Goal: Task Accomplishment & Management: Complete application form

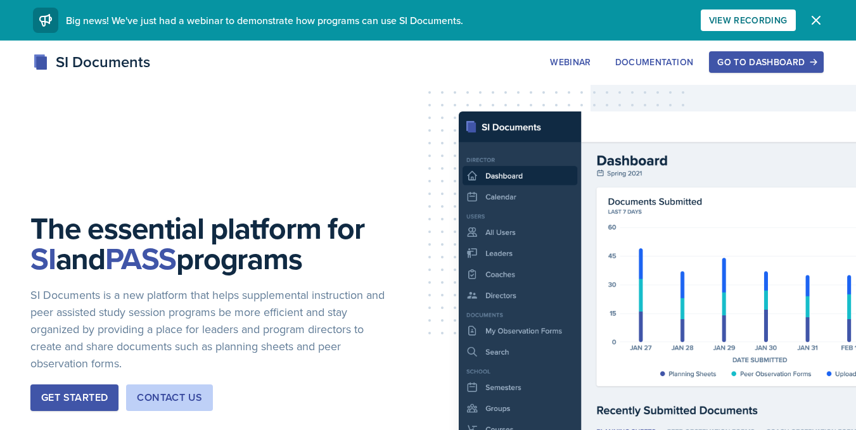
click at [742, 63] on div "Go to Dashboard" at bounding box center [766, 62] width 98 height 10
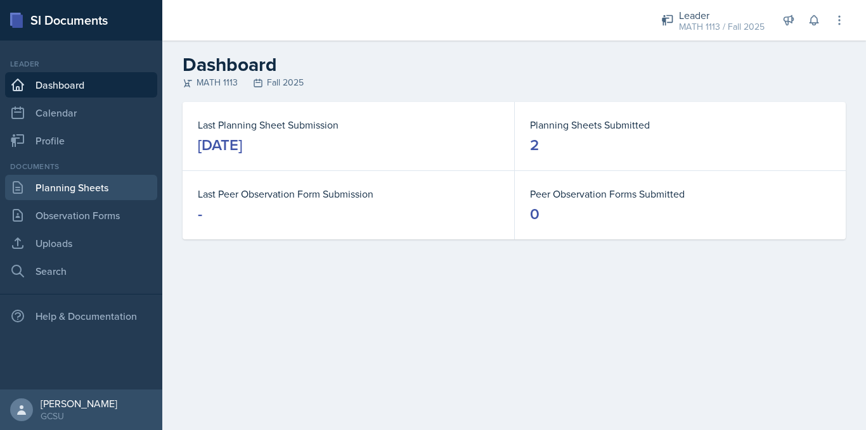
click at [46, 189] on link "Planning Sheets" at bounding box center [81, 187] width 152 height 25
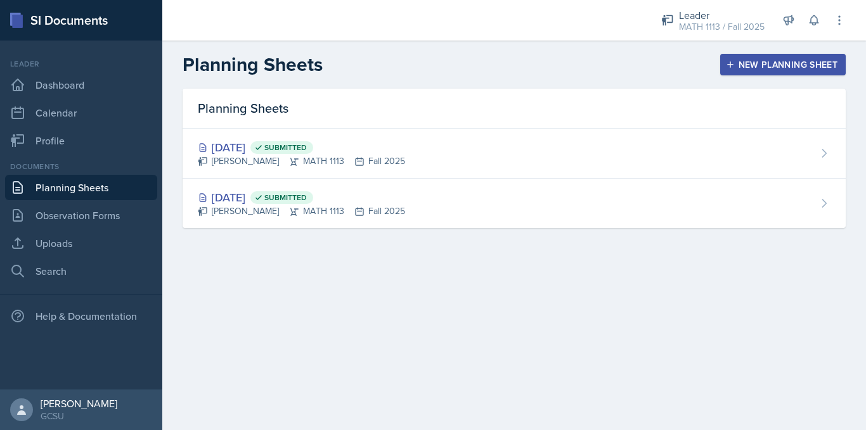
click at [764, 61] on div "New Planning Sheet" at bounding box center [782, 65] width 109 height 10
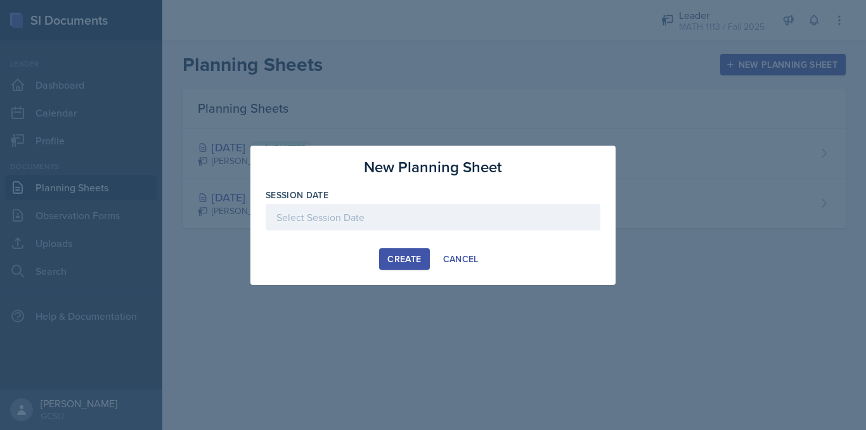
click at [347, 217] on div at bounding box center [433, 217] width 335 height 27
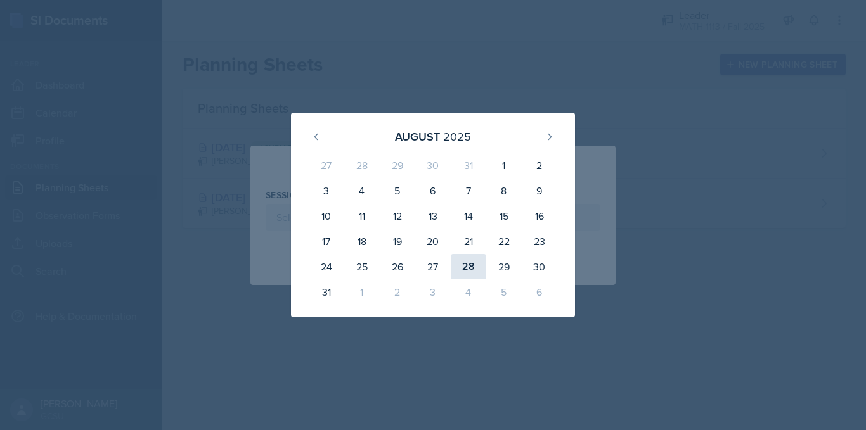
click at [471, 266] on div "28" at bounding box center [468, 266] width 35 height 25
type input "[DATE]"
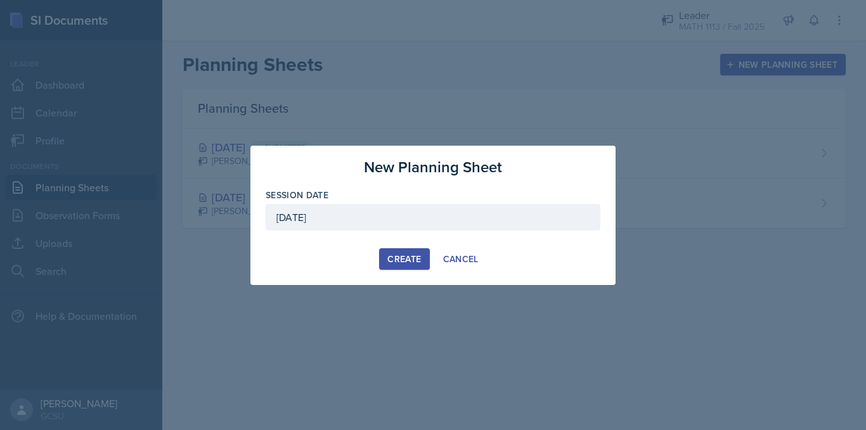
click at [400, 256] on div "Create" at bounding box center [404, 259] width 34 height 10
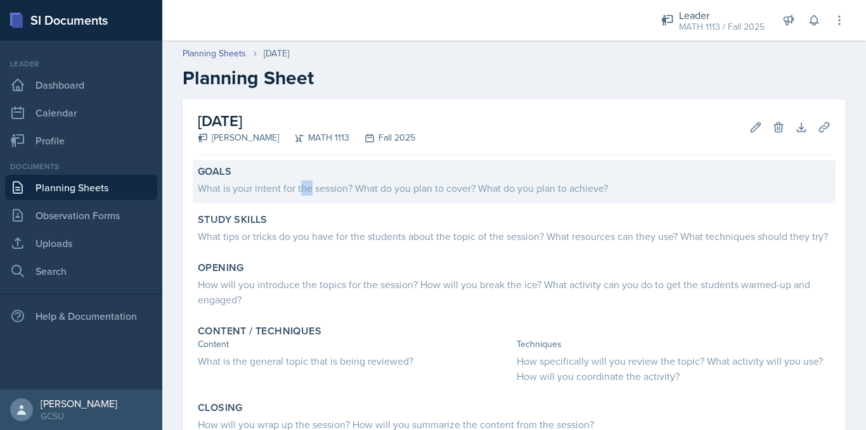
drag, startPoint x: 310, startPoint y: 181, endPoint x: 304, endPoint y: 178, distance: 6.5
click at [304, 178] on div "What is your intent for the session? What do you plan to cover? What do you pla…" at bounding box center [514, 187] width 633 height 18
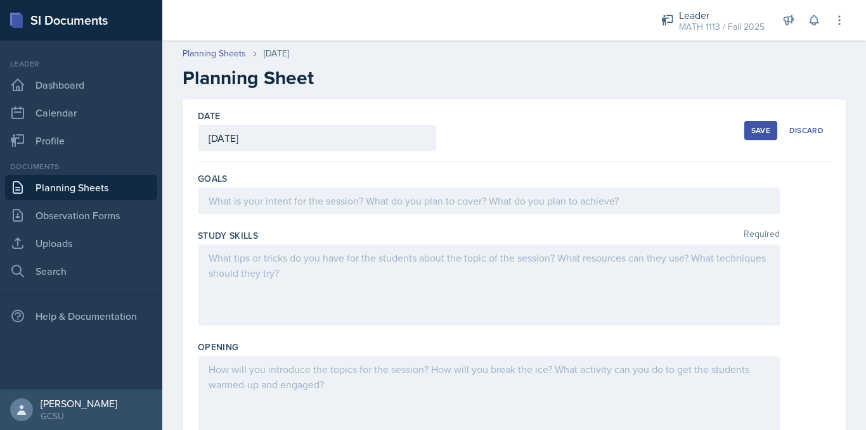
click at [304, 178] on div "Goals" at bounding box center [514, 178] width 633 height 13
click at [82, 191] on link "Planning Sheets" at bounding box center [81, 187] width 152 height 25
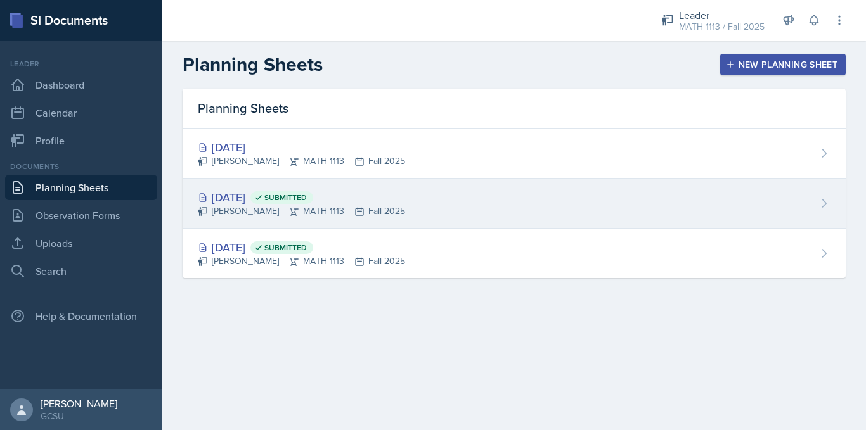
click at [263, 198] on icon at bounding box center [258, 197] width 9 height 9
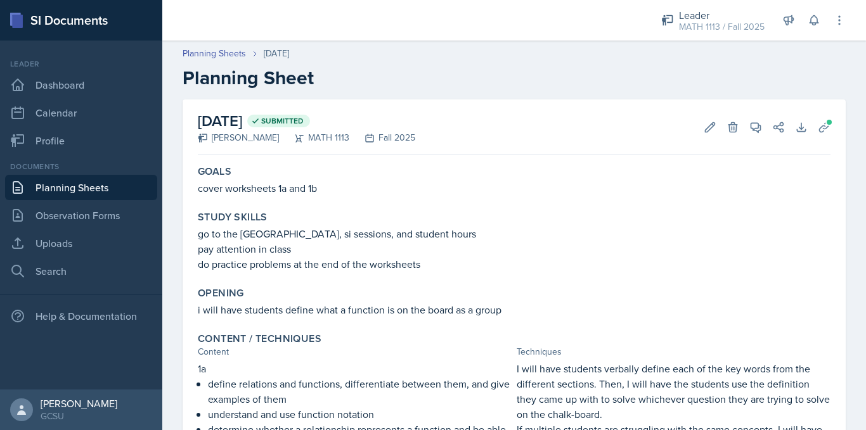
click at [99, 196] on link "Planning Sheets" at bounding box center [81, 187] width 152 height 25
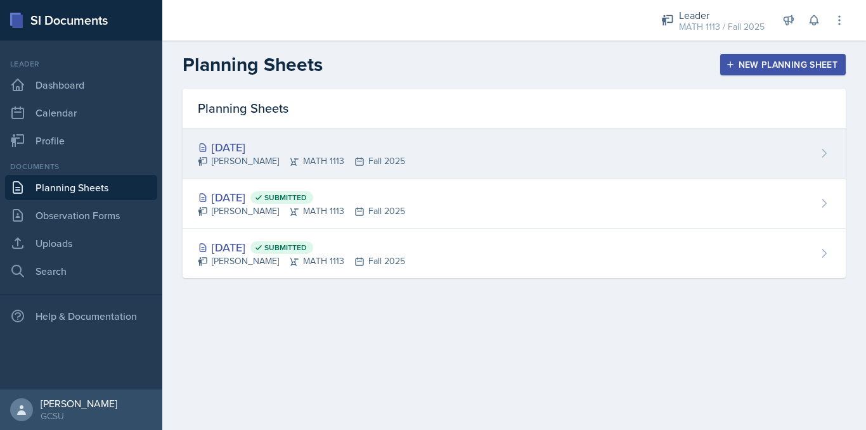
click at [246, 144] on div "[DATE]" at bounding box center [301, 147] width 207 height 17
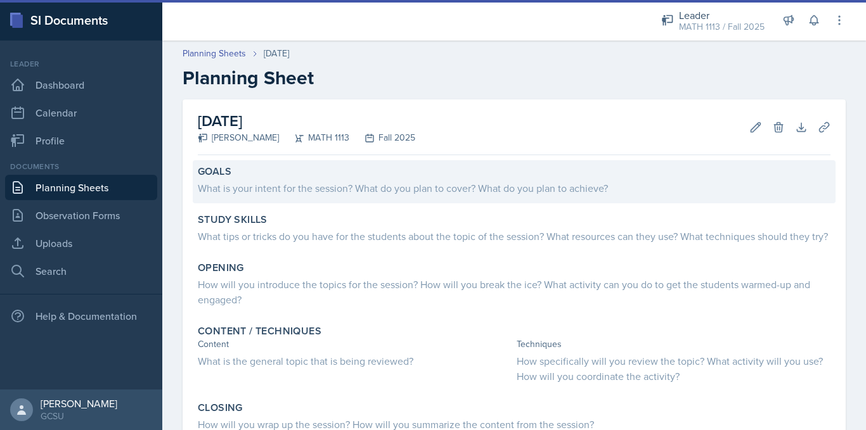
click at [318, 185] on div "What is your intent for the session? What do you plan to cover? What do you pla…" at bounding box center [514, 188] width 633 height 15
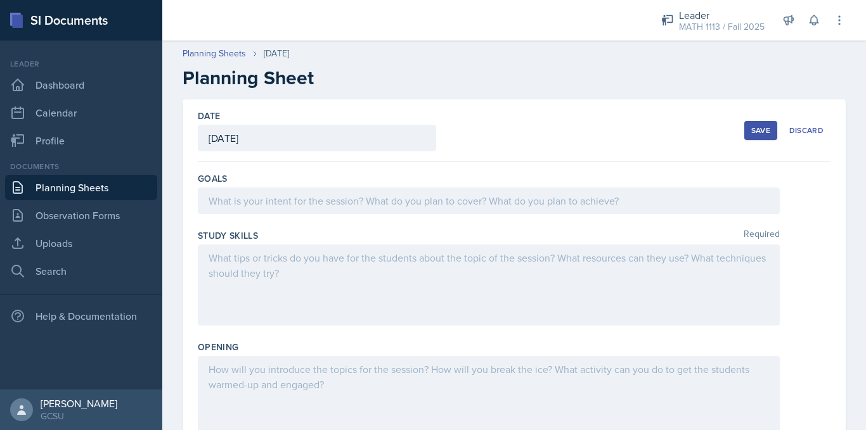
click at [323, 198] on div at bounding box center [489, 201] width 582 height 27
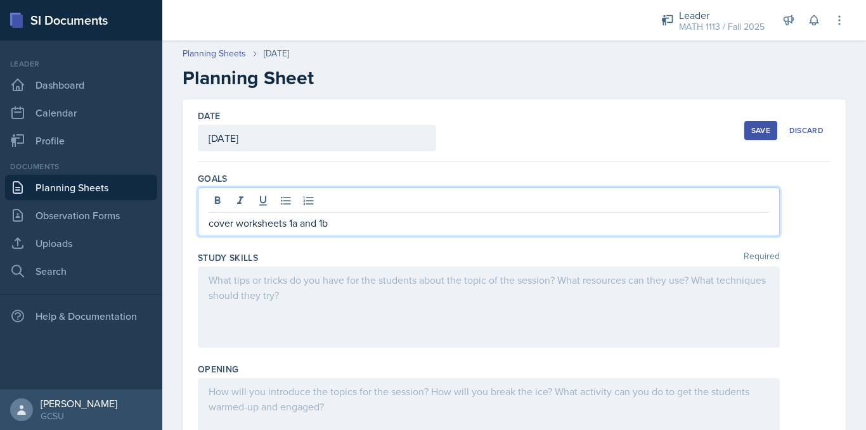
click at [49, 183] on link "Planning Sheets" at bounding box center [81, 187] width 152 height 25
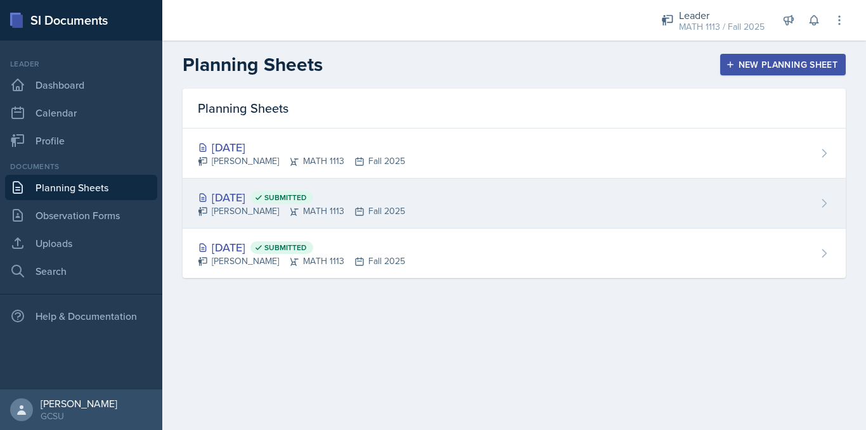
click at [274, 198] on div "[DATE] Submitted" at bounding box center [301, 197] width 207 height 17
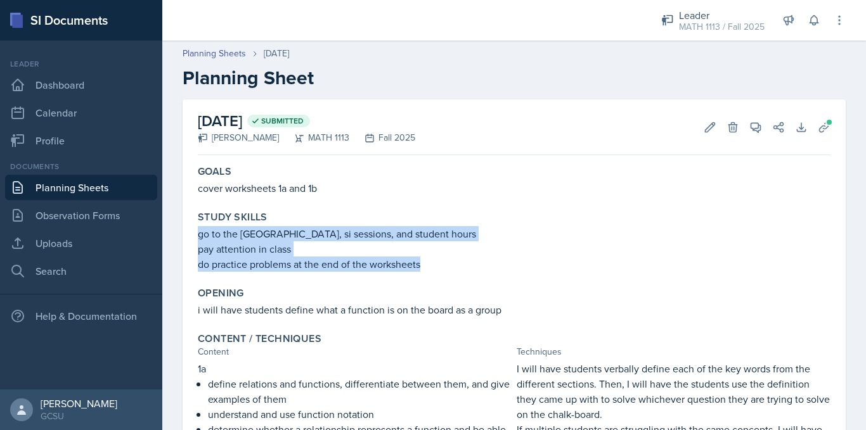
drag, startPoint x: 199, startPoint y: 233, endPoint x: 424, endPoint y: 266, distance: 227.3
click at [424, 266] on div "go to the [GEOGRAPHIC_DATA], si sessions, and student hours pay attention in cl…" at bounding box center [514, 249] width 633 height 46
copy div "go to the [GEOGRAPHIC_DATA], si sessions, and student hours pay attention in cl…"
click at [101, 187] on link "Planning Sheets" at bounding box center [81, 187] width 152 height 25
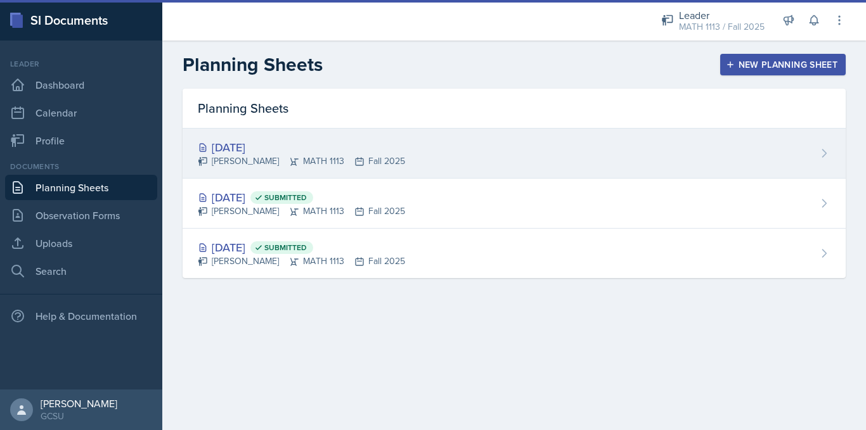
click at [290, 159] on div "[PERSON_NAME] MATH 1113 Fall 2025" at bounding box center [301, 161] width 207 height 13
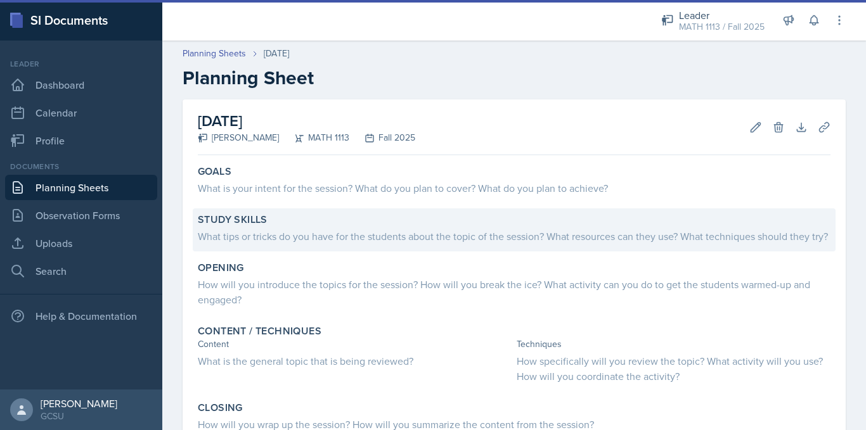
click at [293, 230] on div "What tips or tricks do you have for the students about the topic of the session…" at bounding box center [514, 236] width 633 height 15
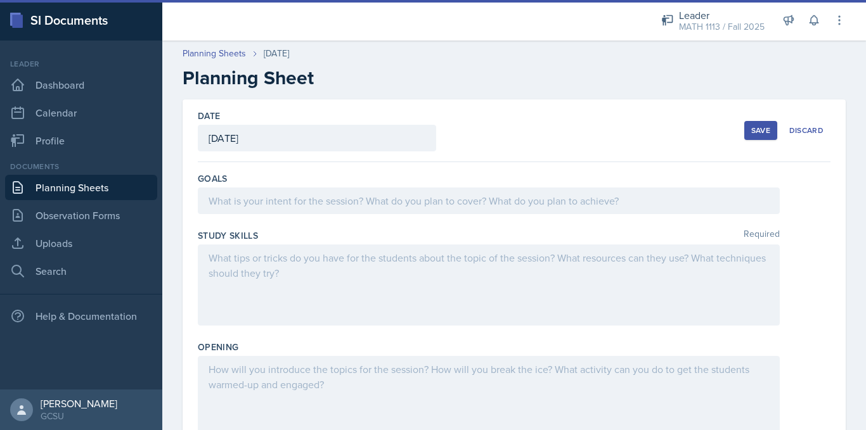
click at [279, 286] on div at bounding box center [489, 285] width 582 height 81
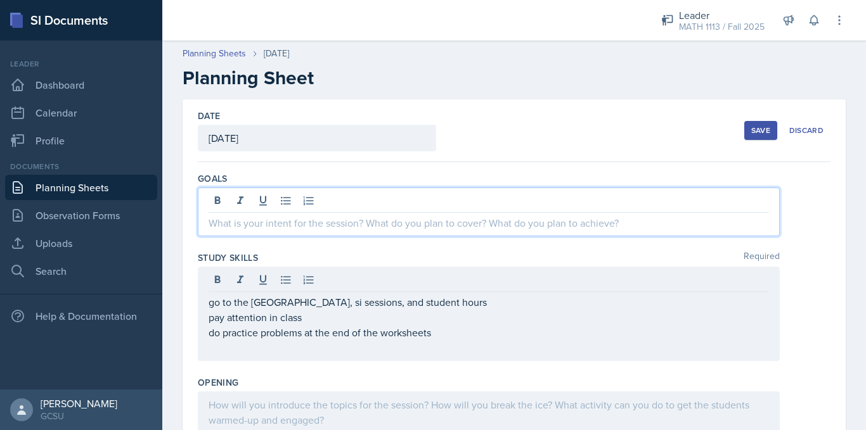
click at [246, 195] on div at bounding box center [489, 212] width 582 height 49
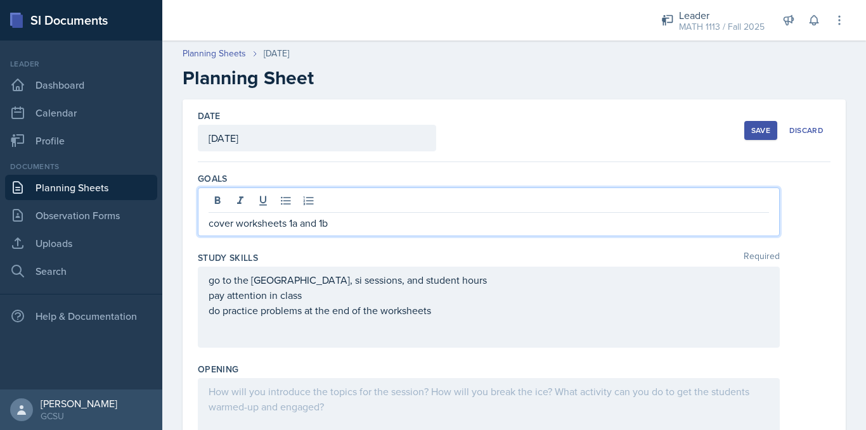
click at [747, 124] on button "Save" at bounding box center [760, 130] width 33 height 19
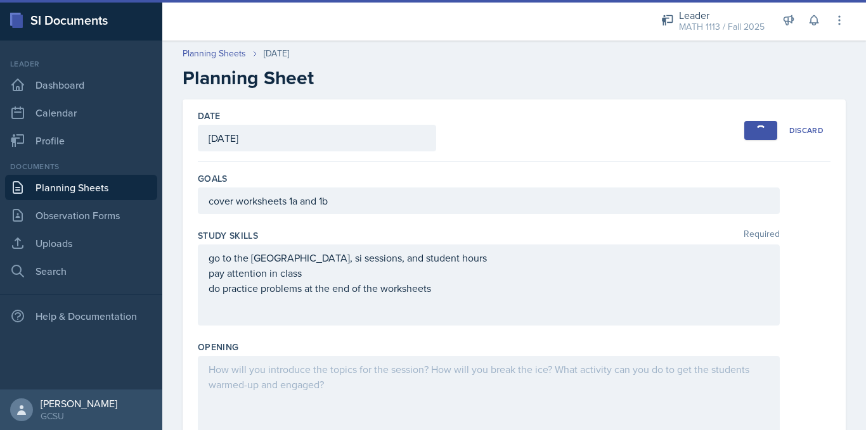
click at [99, 192] on link "Planning Sheets" at bounding box center [81, 187] width 152 height 25
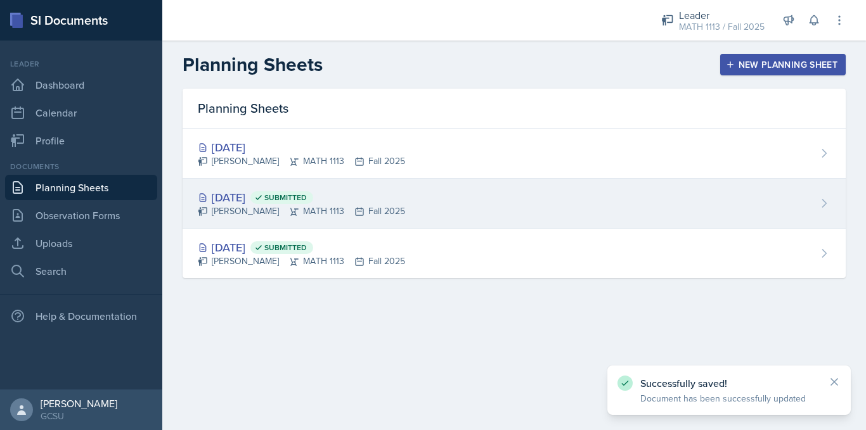
click at [312, 212] on div "[PERSON_NAME] MATH 1113 Fall 2025" at bounding box center [301, 211] width 207 height 13
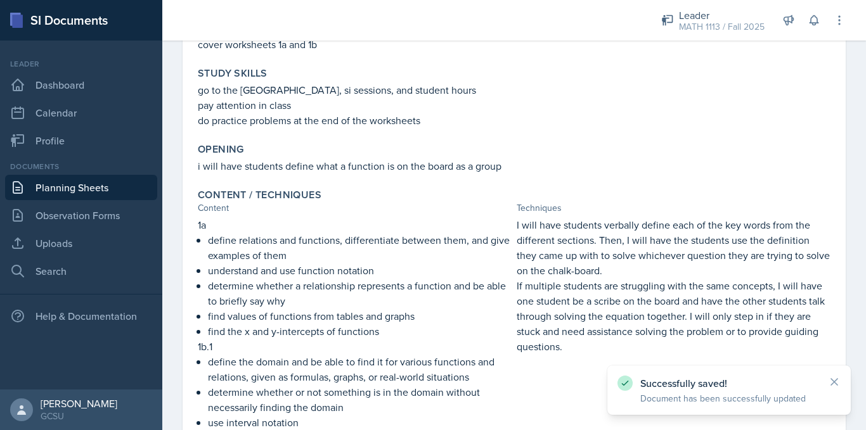
scroll to position [144, 0]
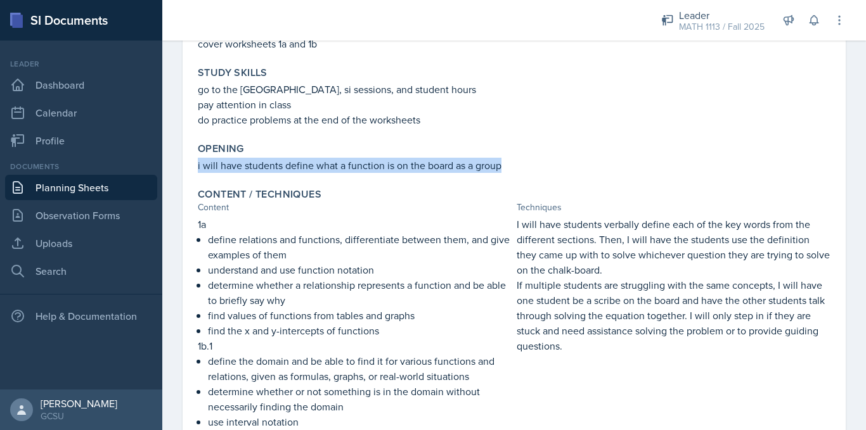
drag, startPoint x: 195, startPoint y: 164, endPoint x: 507, endPoint y: 167, distance: 311.8
click at [507, 167] on div "Opening i will have students define what a function is on the board as a group" at bounding box center [514, 158] width 643 height 41
copy p "i will have students define what a function is on the board as a group"
click at [103, 186] on link "Planning Sheets" at bounding box center [81, 187] width 152 height 25
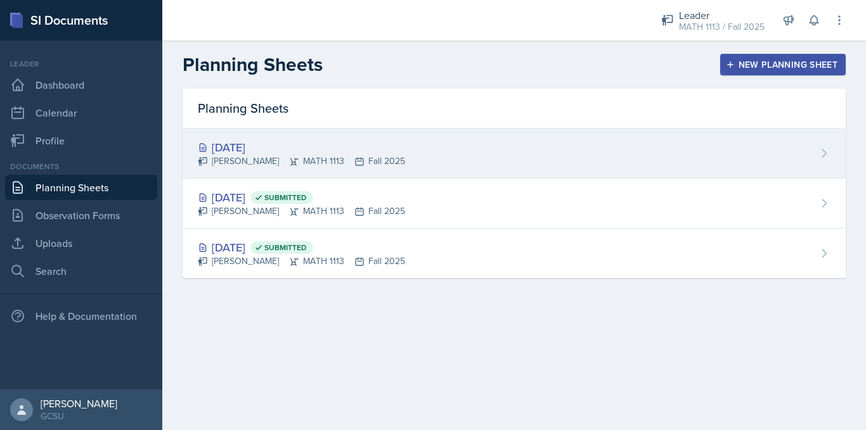
click at [242, 164] on div "[PERSON_NAME] MATH 1113 Fall 2025" at bounding box center [301, 161] width 207 height 13
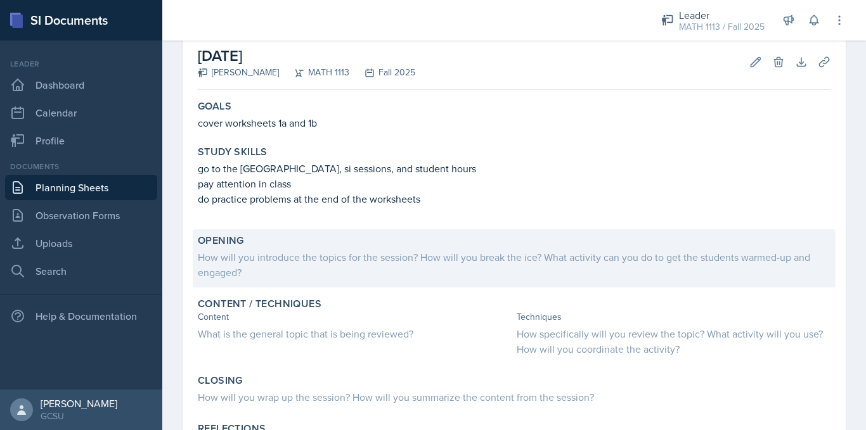
click at [332, 271] on div "How will you introduce the topics for the session? How will you break the ice? …" at bounding box center [514, 265] width 633 height 30
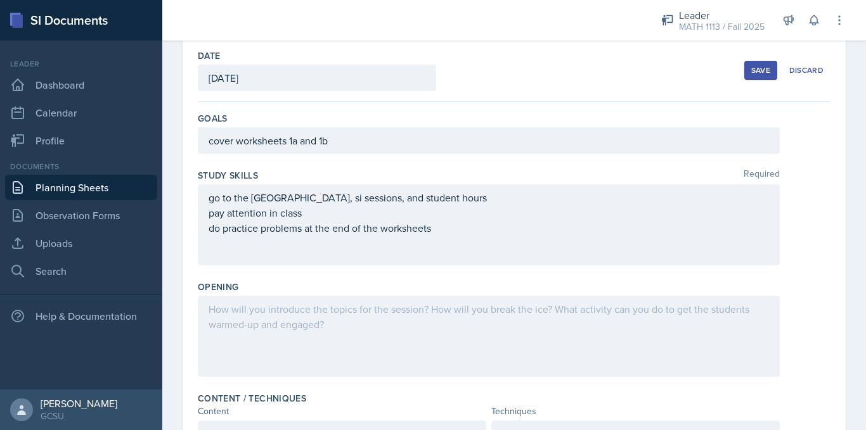
click at [314, 318] on div at bounding box center [489, 336] width 582 height 81
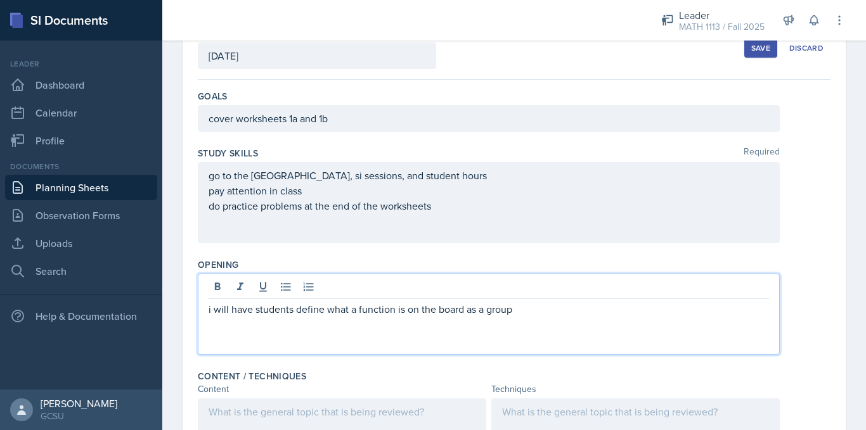
click at [751, 52] on div "Save" at bounding box center [760, 48] width 19 height 10
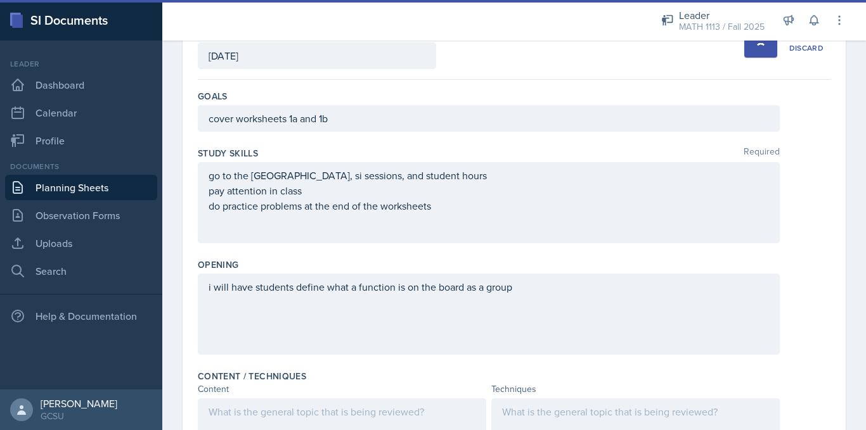
click at [70, 191] on link "Planning Sheets" at bounding box center [81, 187] width 152 height 25
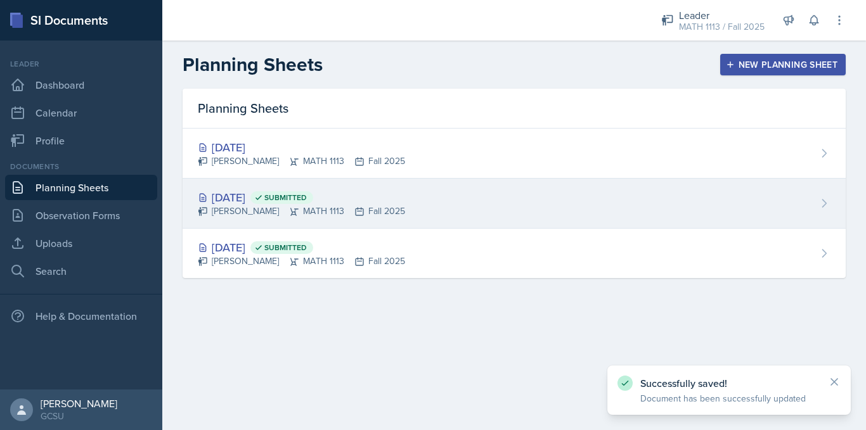
click at [314, 207] on div "[PERSON_NAME] MATH 1113 Fall 2025" at bounding box center [301, 211] width 207 height 13
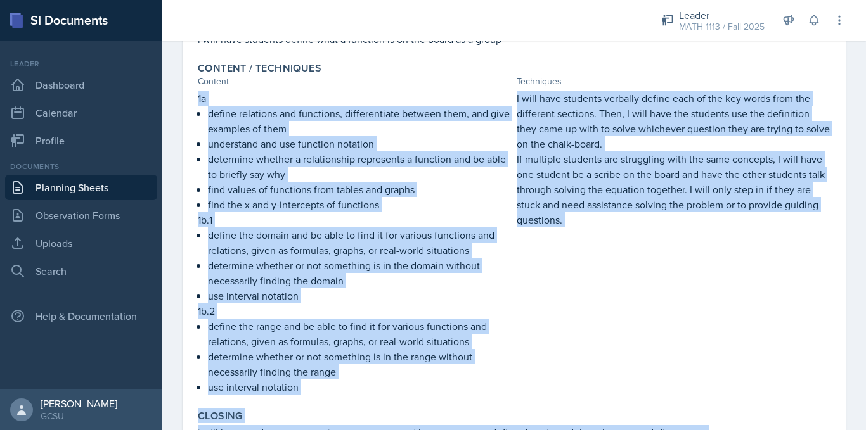
scroll to position [392, 0]
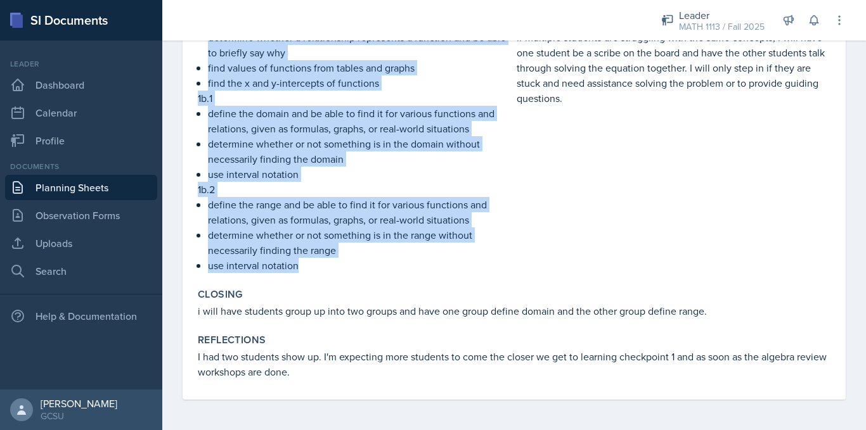
drag, startPoint x: 195, startPoint y: 150, endPoint x: 309, endPoint y: 272, distance: 166.8
click at [309, 272] on div "Content / Techniques Content Techniques 1a define relations and functions, diff…" at bounding box center [514, 106] width 643 height 343
copy div "1a define relations and functions, differentiate between them, and give example…"
click at [62, 185] on link "Planning Sheets" at bounding box center [81, 187] width 152 height 25
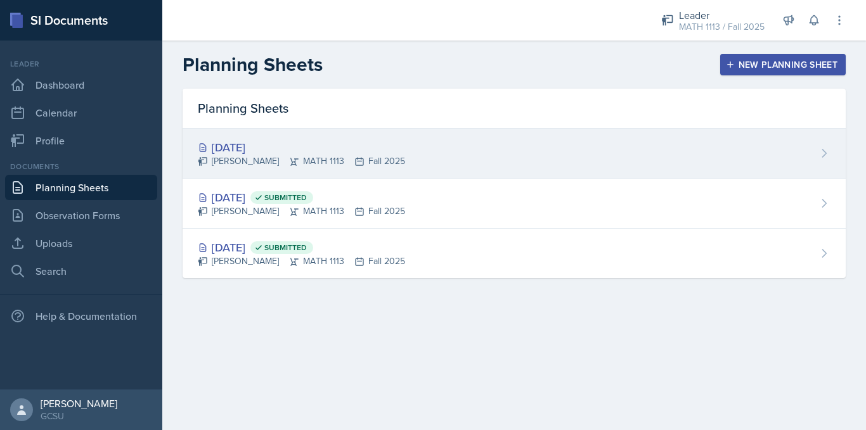
click at [281, 148] on div "[DATE]" at bounding box center [301, 147] width 207 height 17
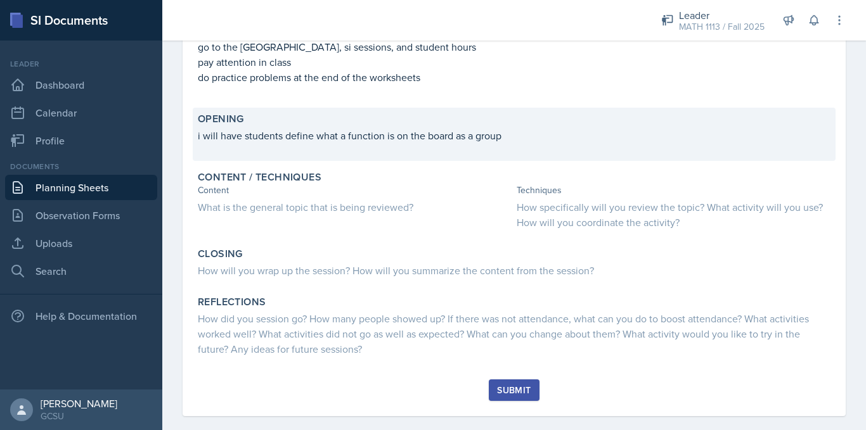
scroll to position [188, 0]
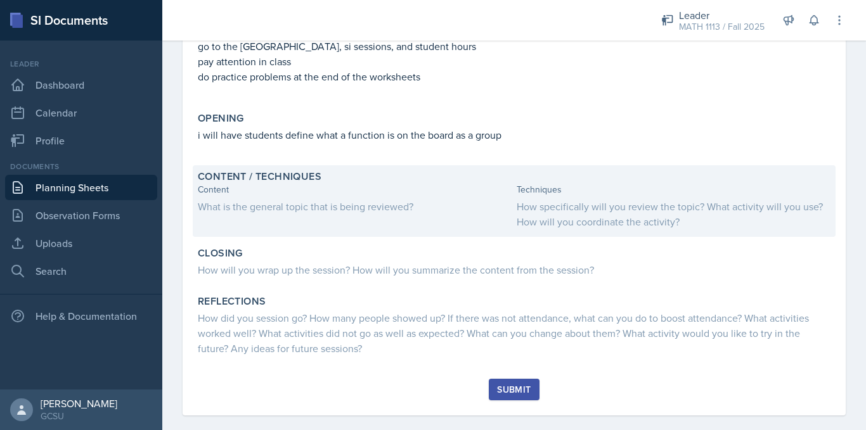
click at [299, 205] on div "What is the general topic that is being reviewed?" at bounding box center [355, 206] width 314 height 15
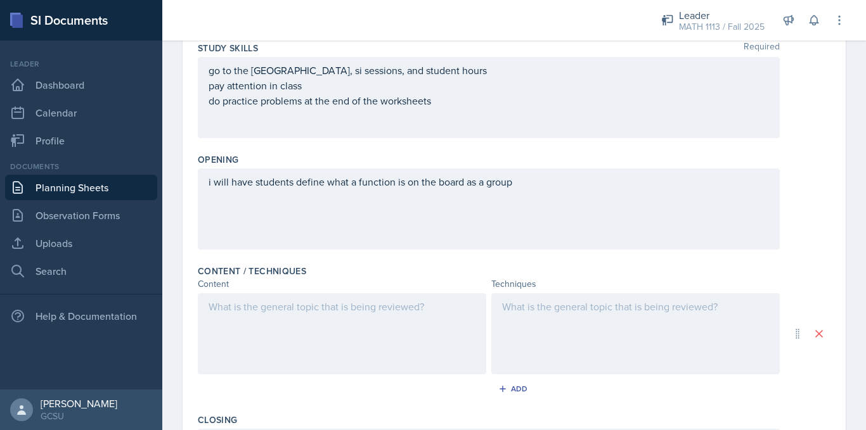
click at [287, 318] on div at bounding box center [342, 333] width 288 height 81
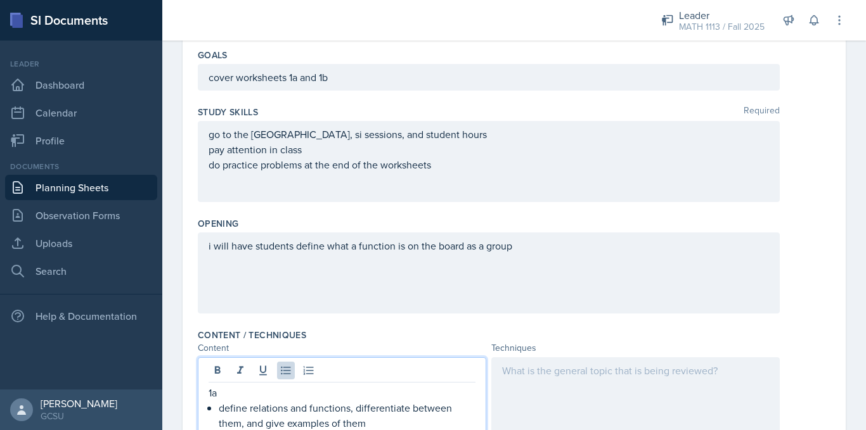
scroll to position [0, 0]
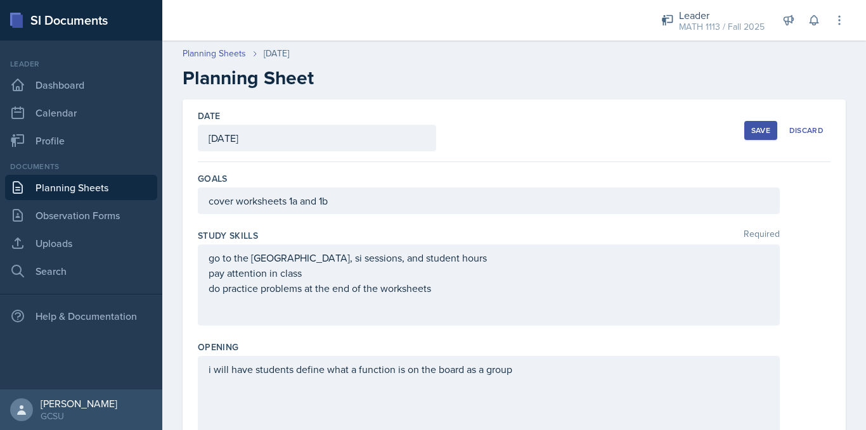
click at [751, 126] on div "Save" at bounding box center [760, 130] width 19 height 10
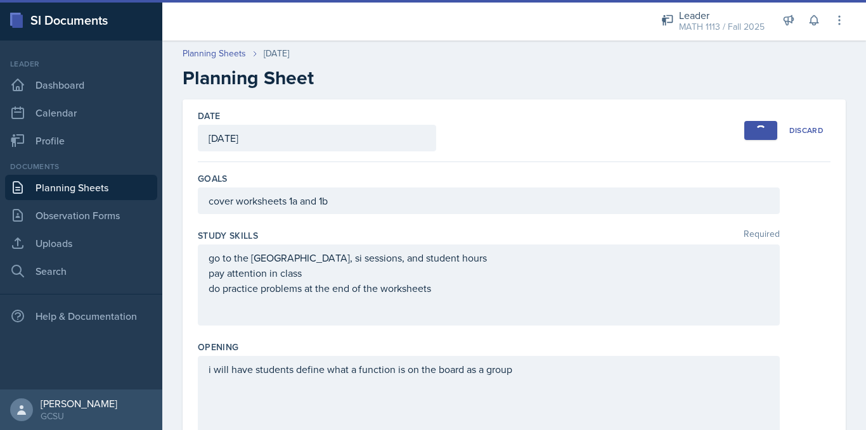
click at [71, 189] on link "Planning Sheets" at bounding box center [81, 187] width 152 height 25
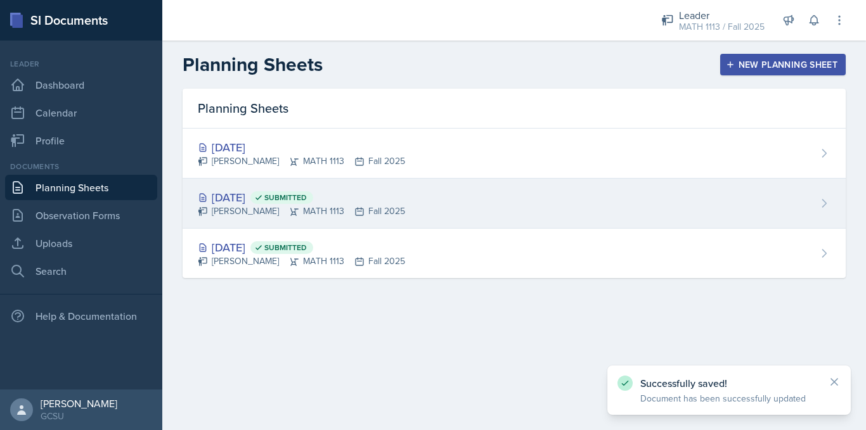
click at [275, 214] on div "[PERSON_NAME] MATH 1113 Fall 2025" at bounding box center [301, 211] width 207 height 13
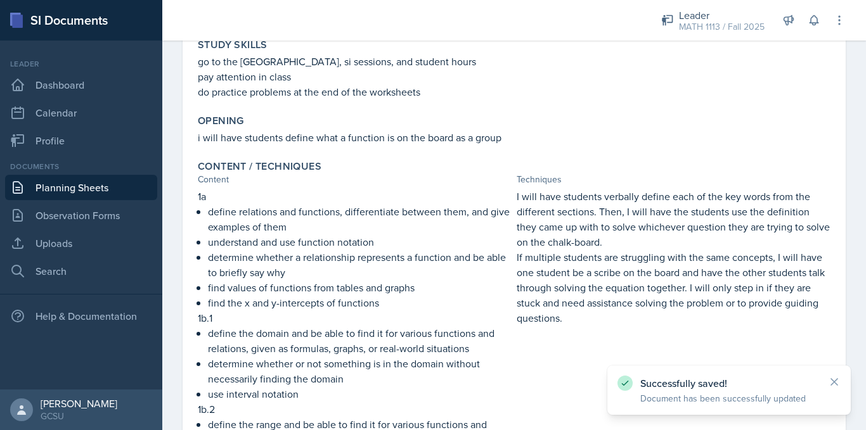
scroll to position [173, 0]
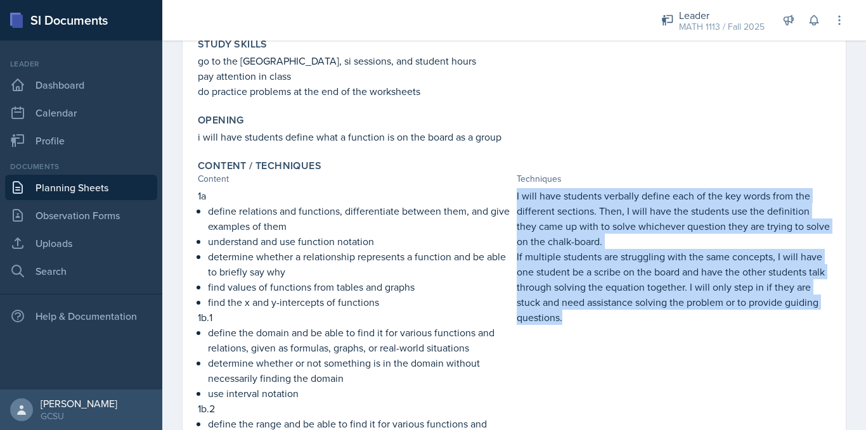
drag, startPoint x: 510, startPoint y: 193, endPoint x: 611, endPoint y: 321, distance: 163.3
click at [611, 321] on div "1a define relations and functions, differentiate between them, and give example…" at bounding box center [514, 340] width 633 height 304
copy div "I will have students verbally define each of the key words from the different s…"
click at [94, 187] on link "Planning Sheets" at bounding box center [81, 187] width 152 height 25
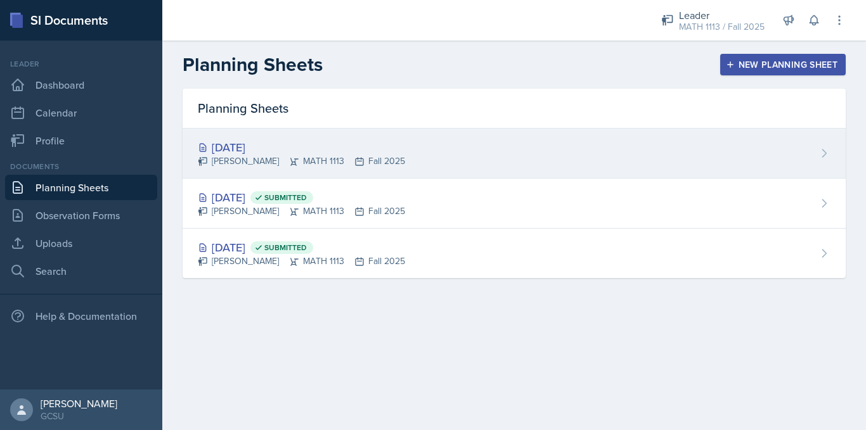
click at [264, 154] on div "[DATE]" at bounding box center [301, 147] width 207 height 17
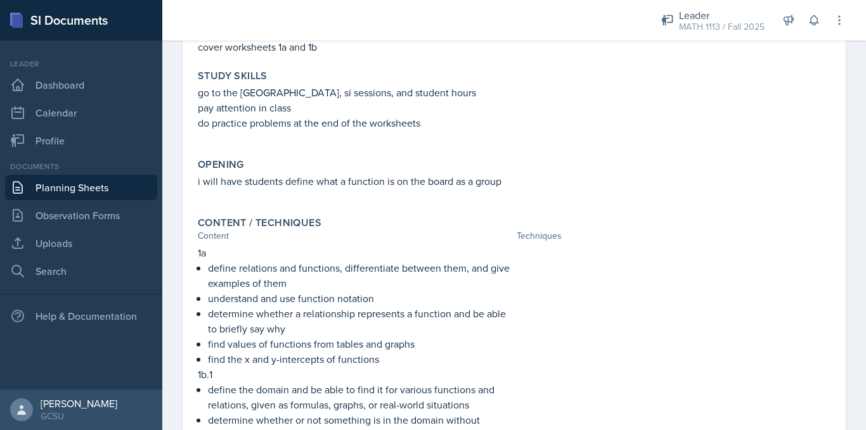
scroll to position [142, 0]
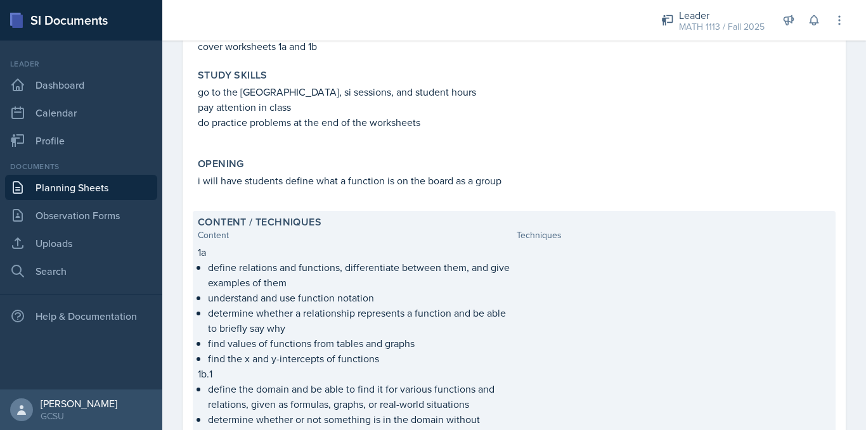
click at [620, 274] on div at bounding box center [674, 403] width 314 height 317
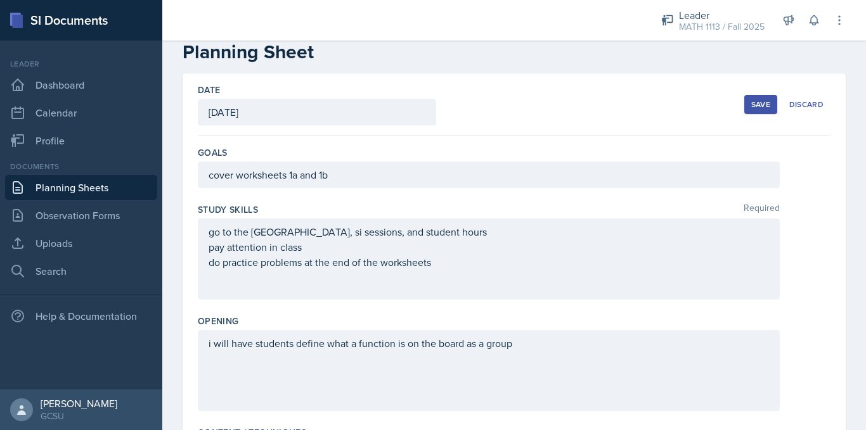
scroll to position [0, 0]
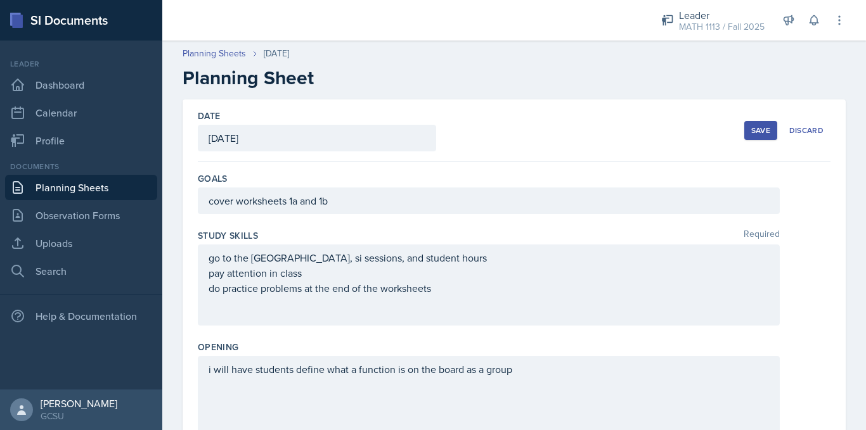
click at [749, 124] on button "Save" at bounding box center [760, 130] width 33 height 19
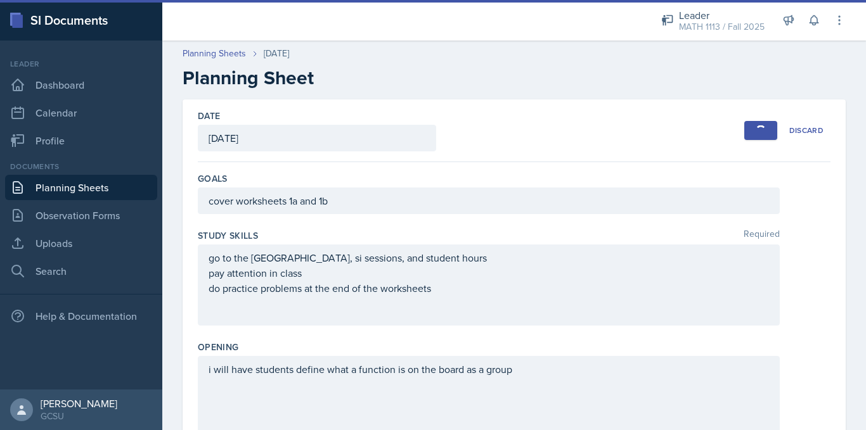
click at [65, 186] on link "Planning Sheets" at bounding box center [81, 187] width 152 height 25
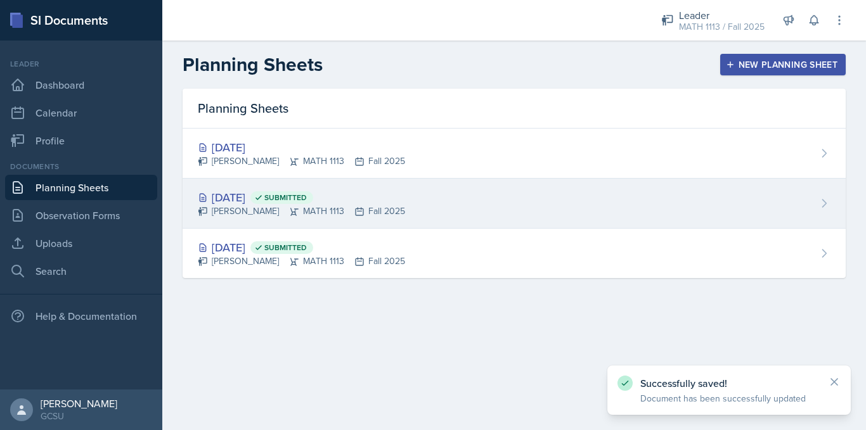
click at [294, 198] on div "[DATE] Submitted" at bounding box center [301, 197] width 207 height 17
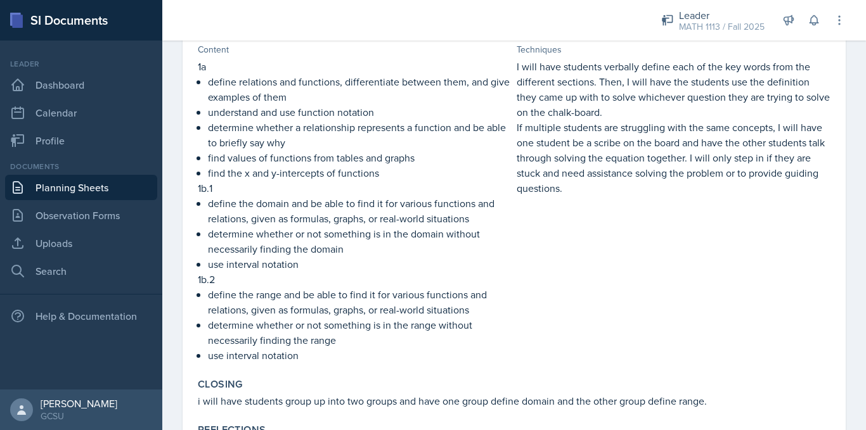
scroll to position [392, 0]
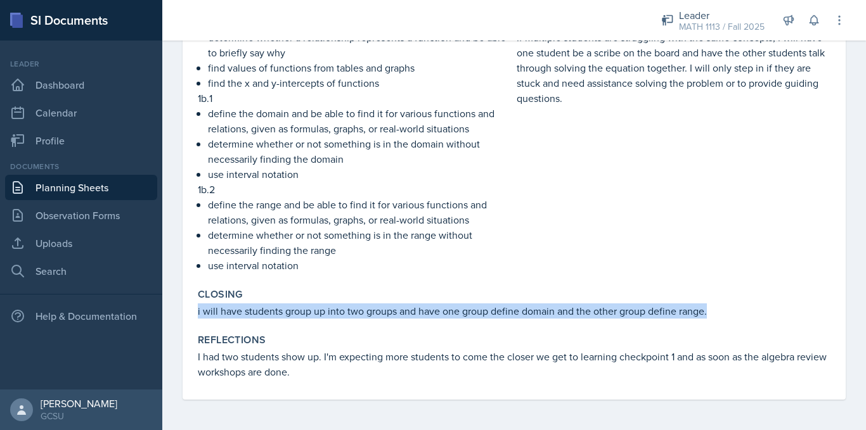
drag, startPoint x: 195, startPoint y: 310, endPoint x: 716, endPoint y: 315, distance: 520.3
click at [716, 315] on div "Closing i will have students group up into two groups and have one group define…" at bounding box center [514, 303] width 643 height 41
copy p "i will have students group up into two groups and have one group define domain …"
click at [65, 188] on link "Planning Sheets" at bounding box center [81, 187] width 152 height 25
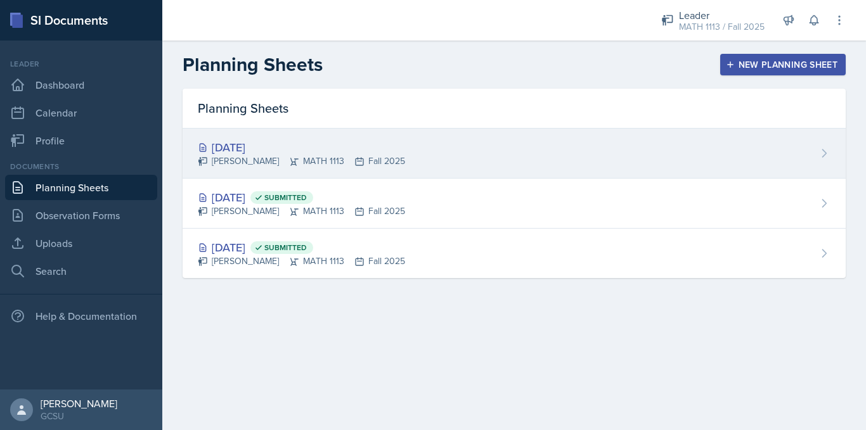
click at [255, 158] on div "[PERSON_NAME] MATH 1113 Fall 2025" at bounding box center [301, 161] width 207 height 13
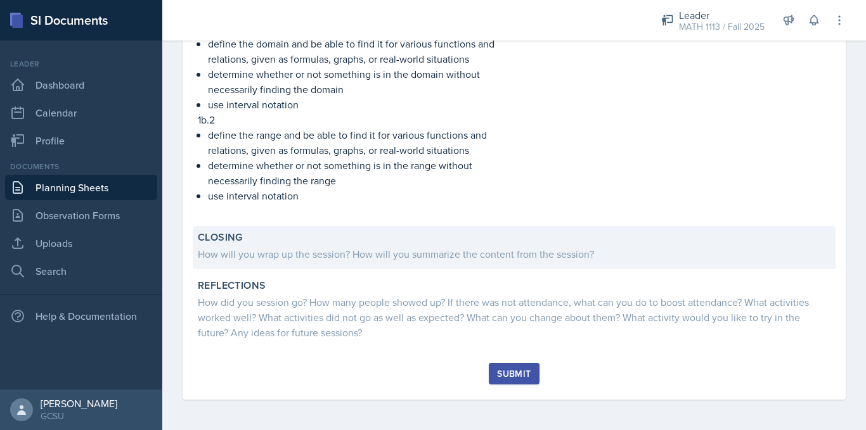
click at [300, 261] on div "How will you wrap up the session? How will you summarize the content from the s…" at bounding box center [514, 254] width 633 height 15
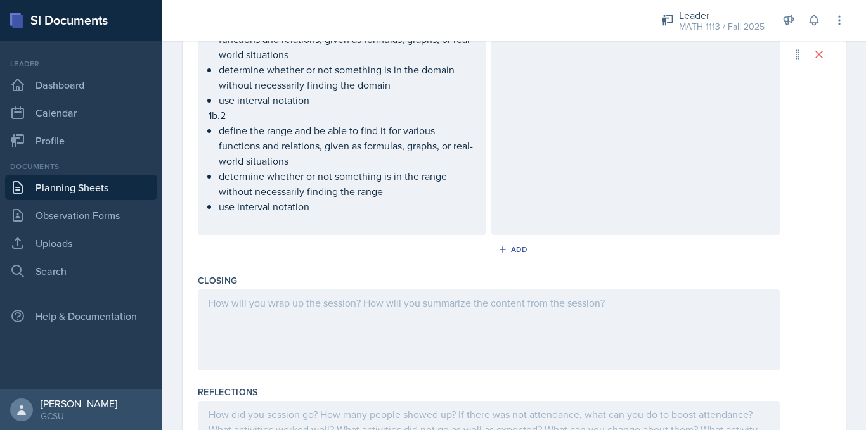
scroll to position [710, 0]
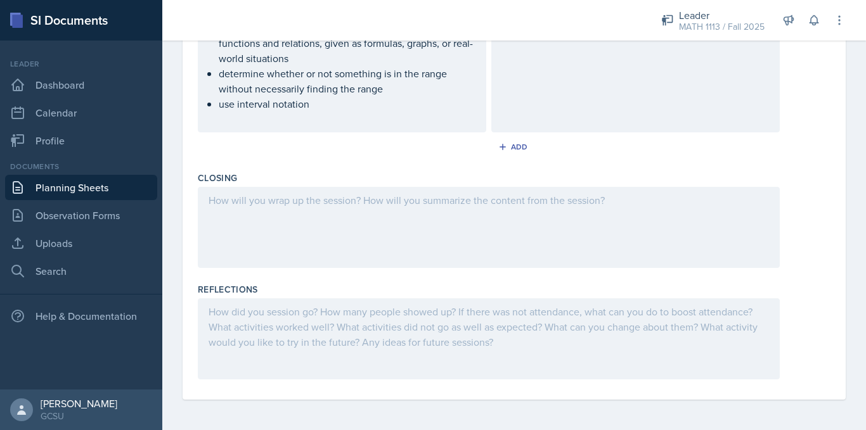
click at [281, 226] on div at bounding box center [489, 227] width 582 height 81
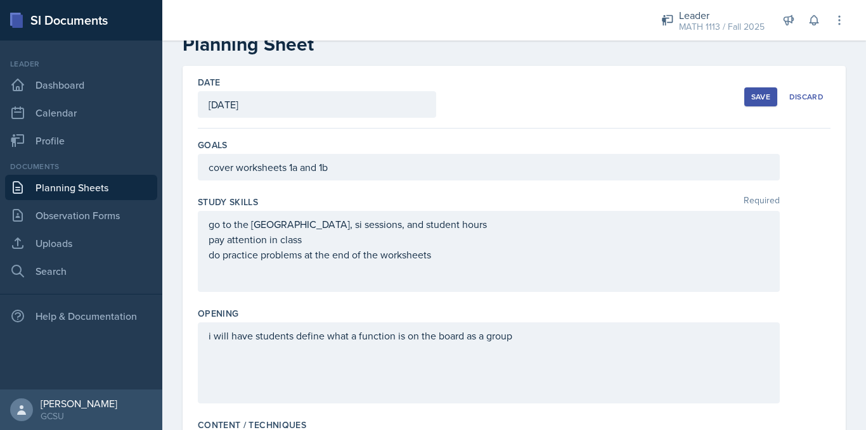
scroll to position [0, 0]
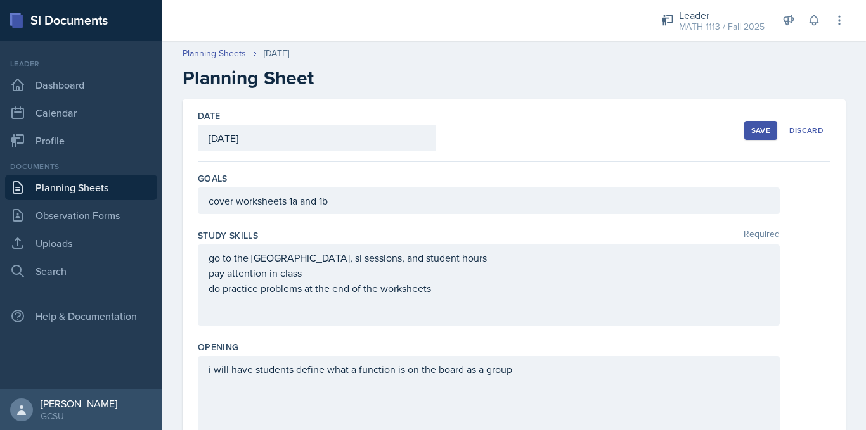
click at [751, 129] on div "Save" at bounding box center [760, 130] width 19 height 10
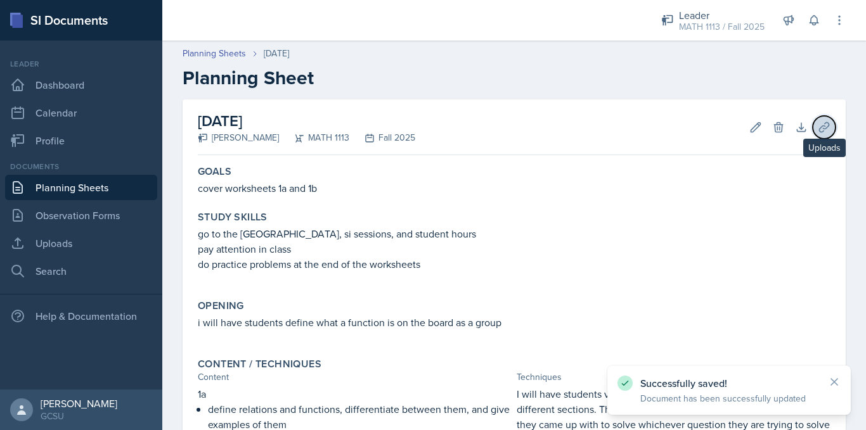
click at [818, 125] on icon at bounding box center [824, 127] width 13 height 13
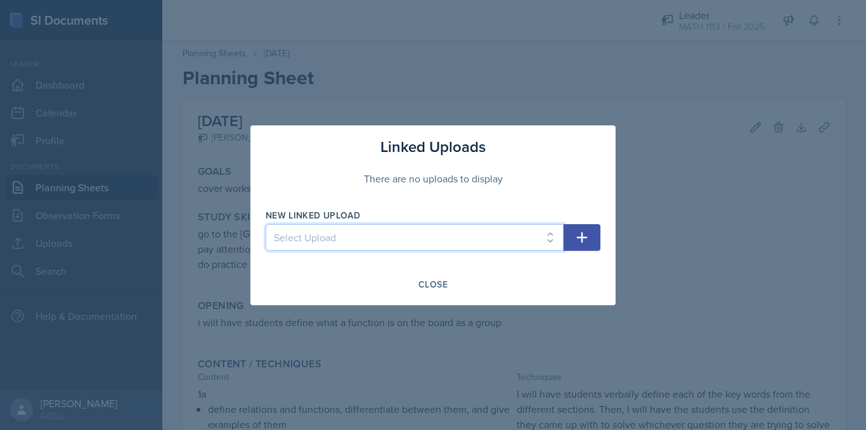
click at [364, 237] on select "Select Upload Worksheet 0 Solutions Worksheet 1a Solutions Worksheet 1b solutio…" at bounding box center [415, 237] width 298 height 27
select select "9fb09183-dcf9-433a-a25c-f933b1e24f76"
click at [266, 224] on select "Select Upload Worksheet 0 Solutions Worksheet 1a Solutions Worksheet 1b solutio…" at bounding box center [415, 237] width 298 height 27
click at [577, 232] on icon "button" at bounding box center [581, 237] width 15 height 15
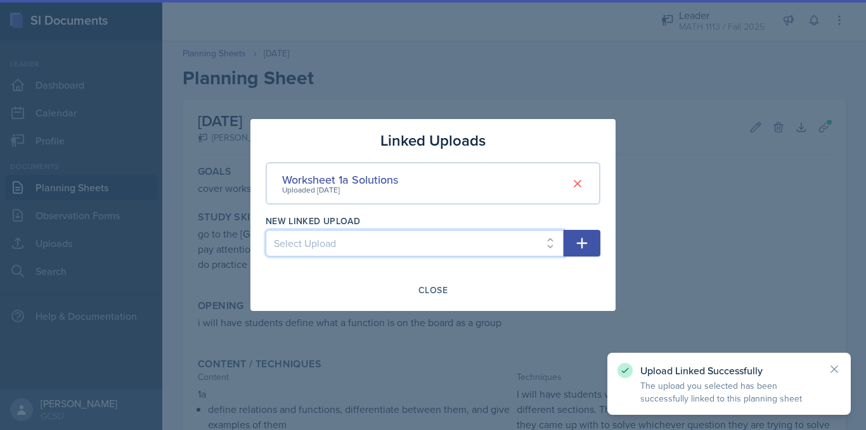
click at [504, 242] on select "Select Upload Worksheet 0 Solutions Worksheet 1b solutions" at bounding box center [415, 243] width 298 height 27
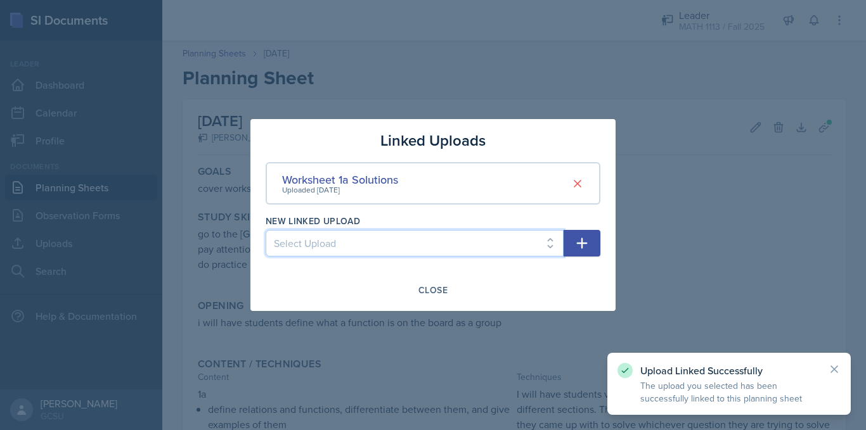
select select "6336f29e-1e60-4d7b-bb01-870fd4018f25"
click at [266, 230] on select "Select Upload Worksheet 0 Solutions Worksheet 1b solutions" at bounding box center [415, 243] width 298 height 27
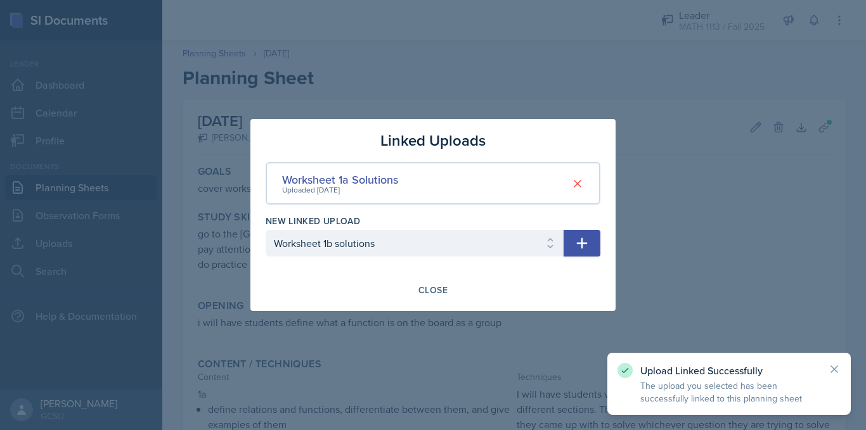
click at [586, 240] on icon "button" at bounding box center [581, 243] width 15 height 15
select select
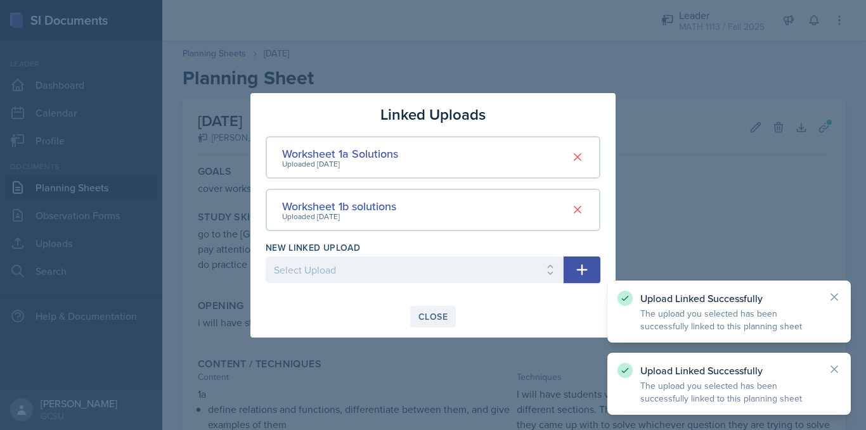
click at [433, 314] on div "Close" at bounding box center [432, 317] width 29 height 10
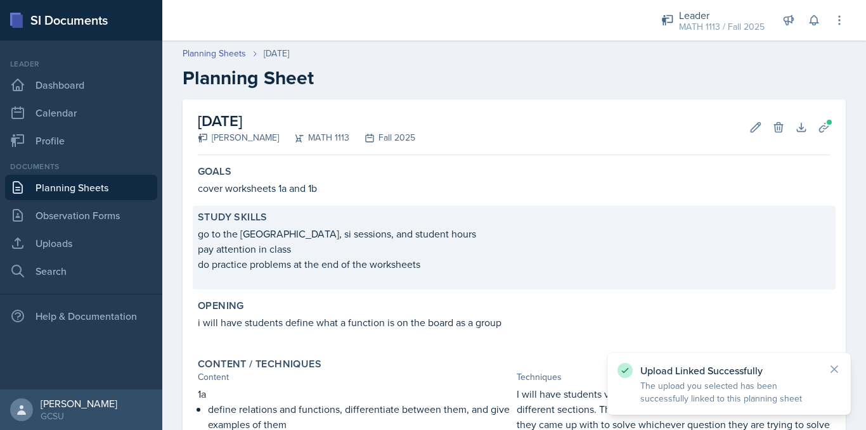
scroll to position [498, 0]
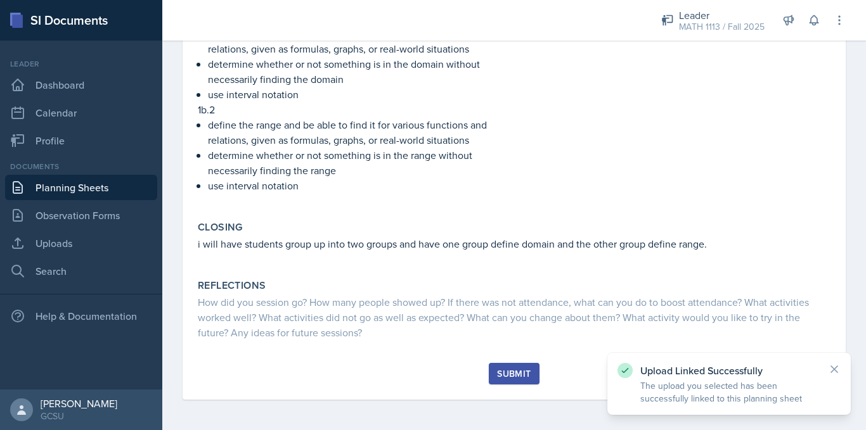
click at [515, 375] on div "Submit" at bounding box center [514, 374] width 34 height 10
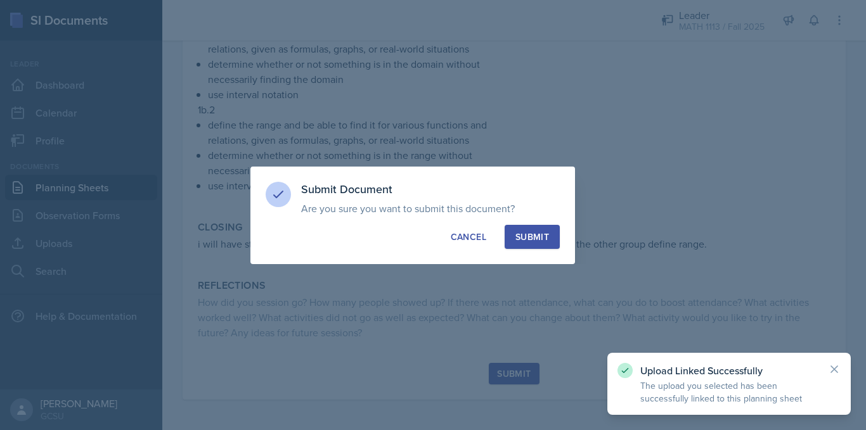
click at [530, 233] on div "Submit" at bounding box center [532, 237] width 34 height 13
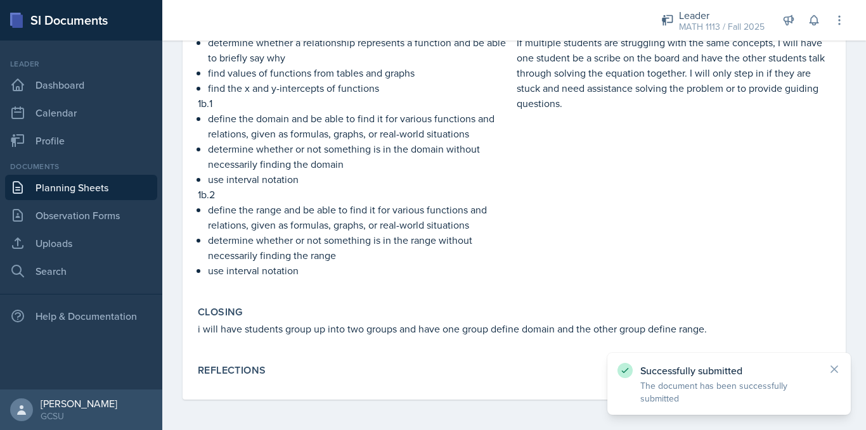
scroll to position [413, 0]
click at [35, 184] on link "Planning Sheets" at bounding box center [81, 187] width 152 height 25
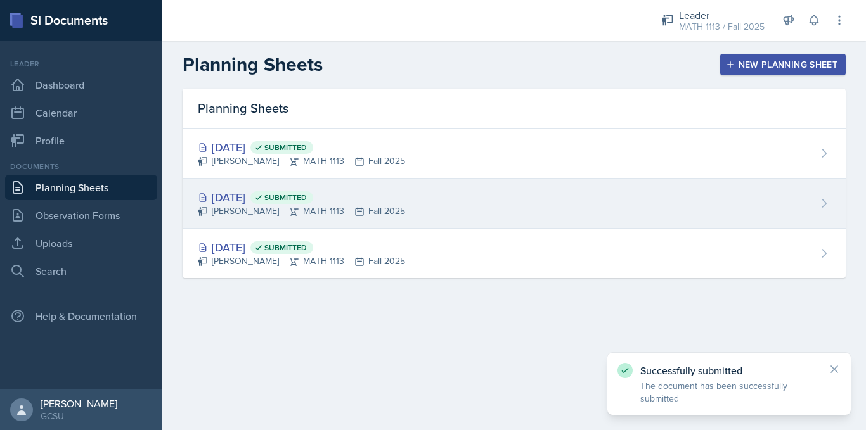
click at [349, 212] on div "[PERSON_NAME] MATH 1113 Fall 2025" at bounding box center [301, 211] width 207 height 13
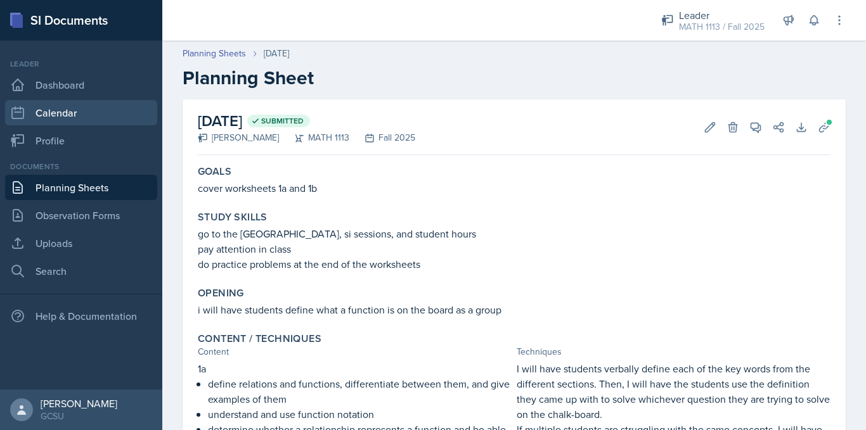
click at [67, 117] on link "Calendar" at bounding box center [81, 112] width 152 height 25
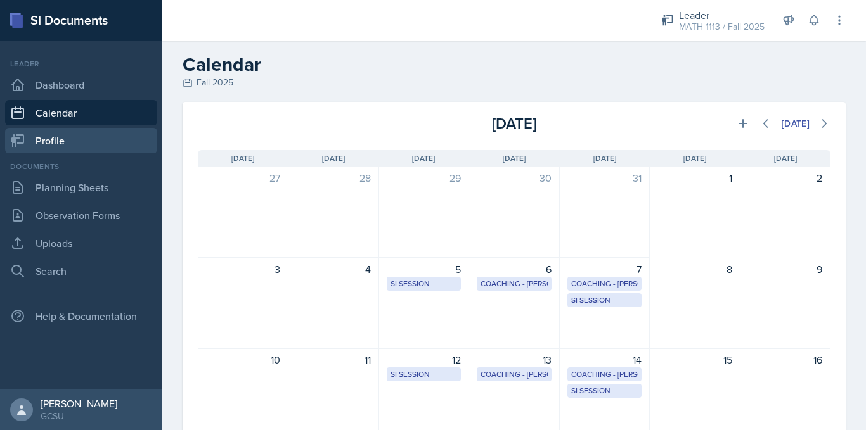
click at [80, 144] on link "Profile" at bounding box center [81, 140] width 152 height 25
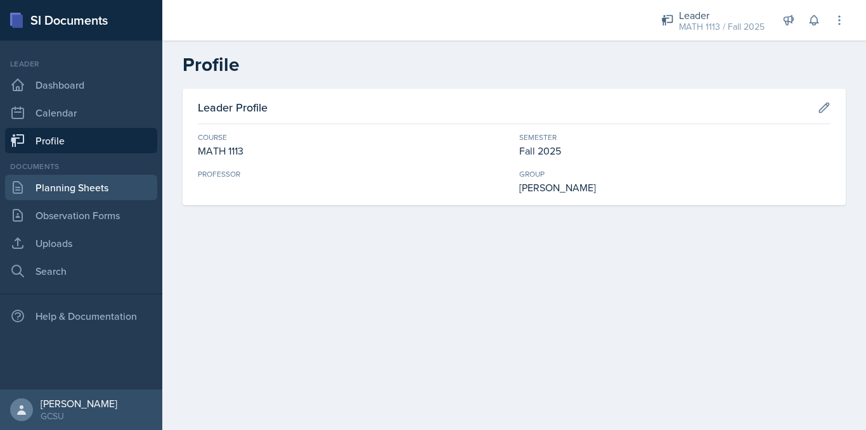
click at [110, 188] on link "Planning Sheets" at bounding box center [81, 187] width 152 height 25
